Goal: Navigation & Orientation: Find specific page/section

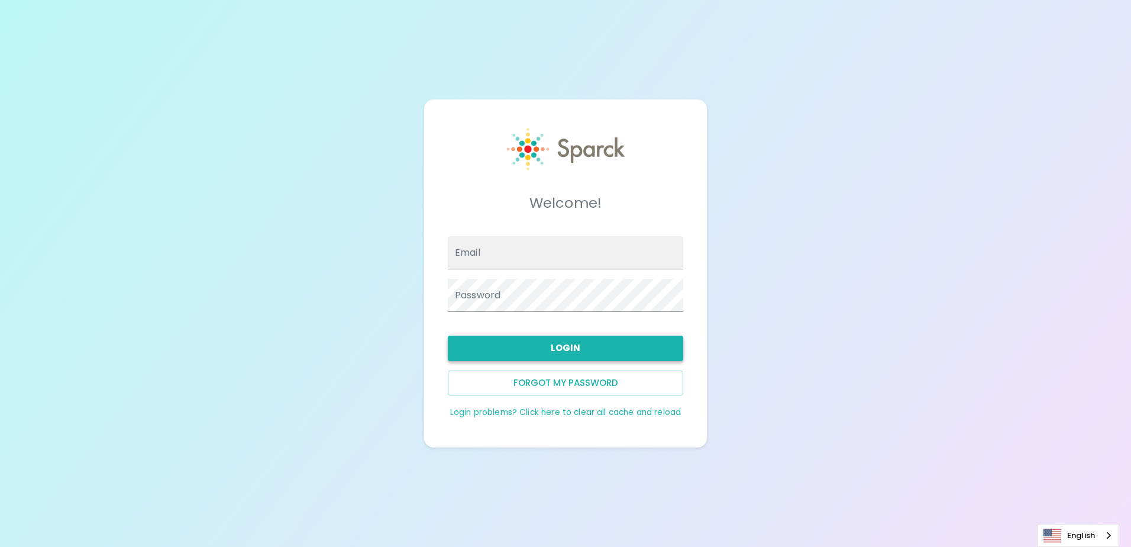
type input "cbramhill@sfbaycoffee.com"
click at [631, 345] on button "Login" at bounding box center [565, 347] width 235 height 25
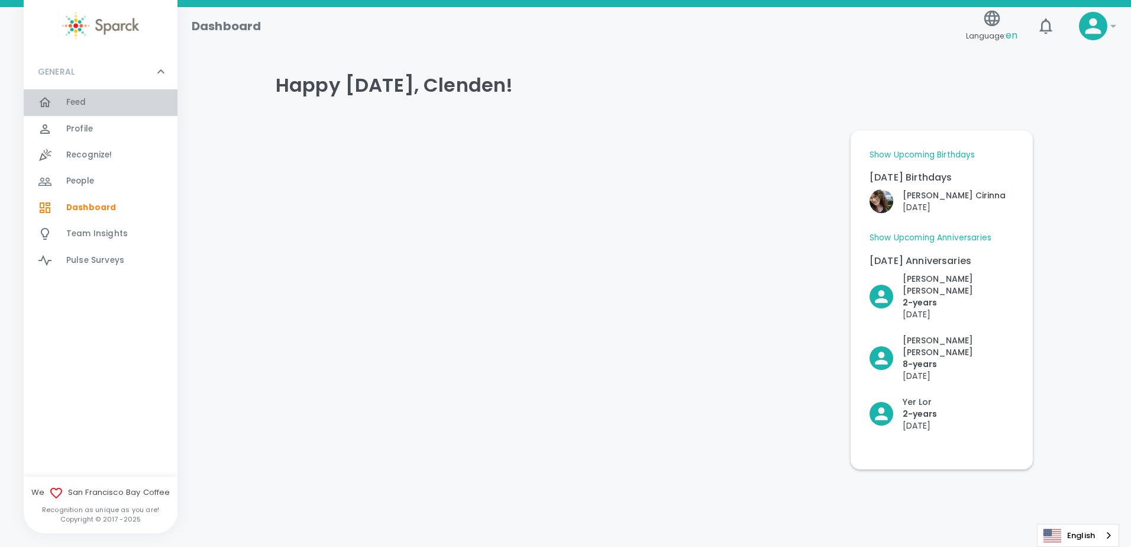
click at [102, 106] on div "Feed 0" at bounding box center [121, 102] width 111 height 17
